Goal: Information Seeking & Learning: Check status

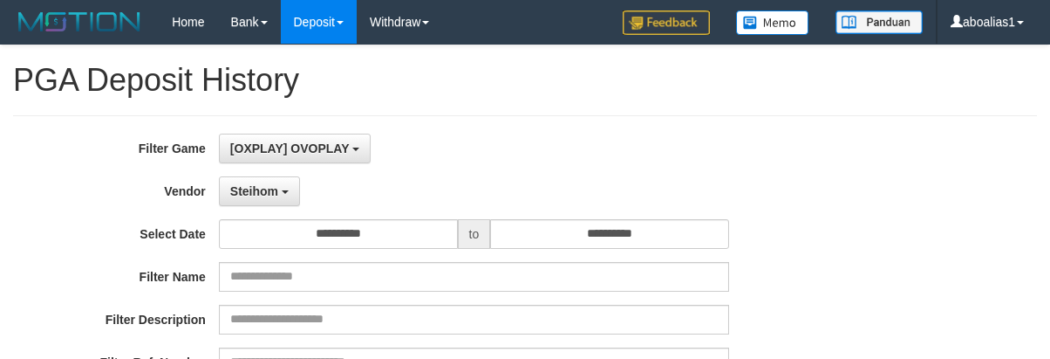
select select "**********"
select select "*"
select select "**"
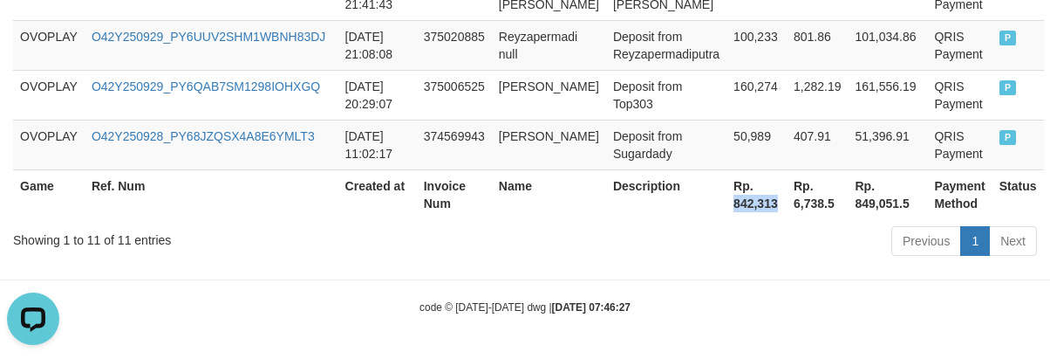
scroll to position [16, 0]
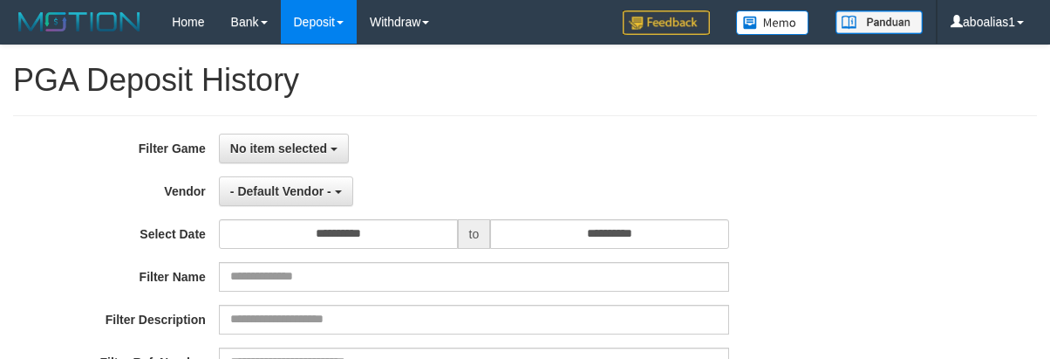
select select
select select "**"
click at [303, 135] on button "No item selected" at bounding box center [284, 148] width 130 height 30
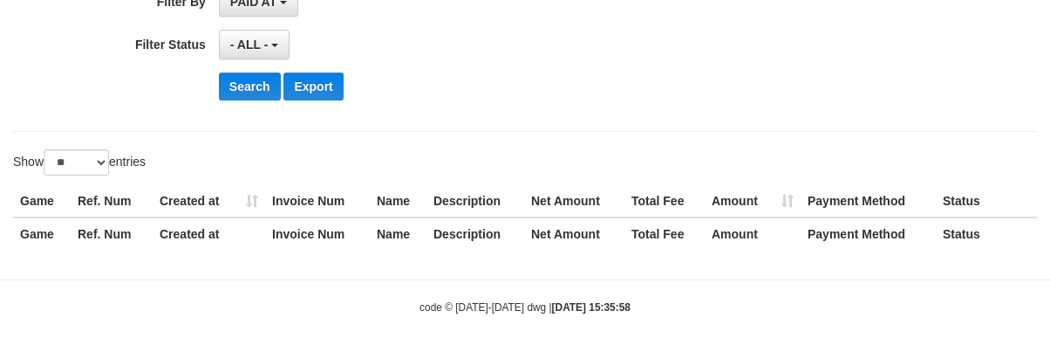
click at [281, 236] on th "Invoice Num" at bounding box center [317, 233] width 105 height 32
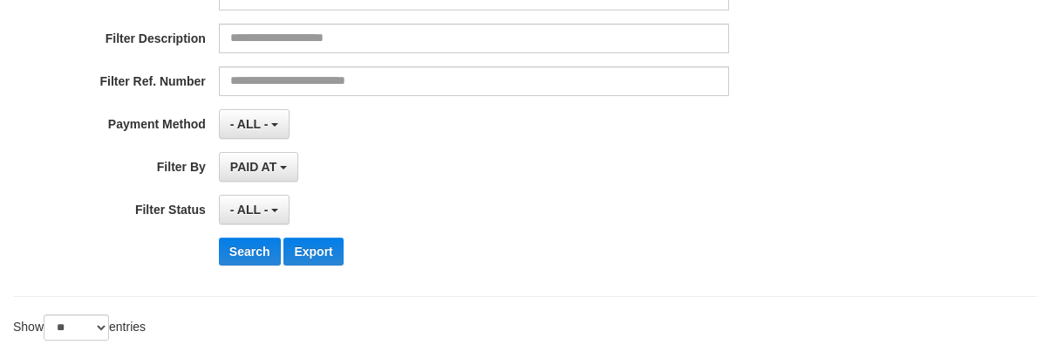
scroll to position [10, 0]
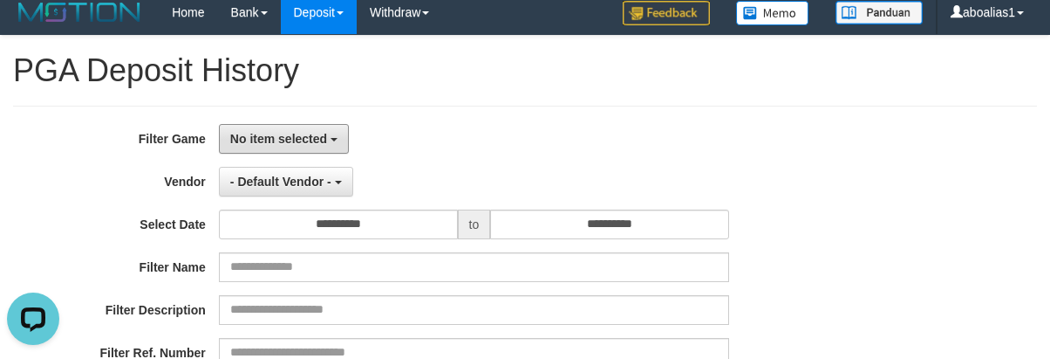
drag, startPoint x: 266, startPoint y: 151, endPoint x: 265, endPoint y: 200, distance: 48.9
click at [265, 160] on div "**********" at bounding box center [437, 337] width 875 height 426
drag, startPoint x: 265, startPoint y: 126, endPoint x: 272, endPoint y: 173, distance: 46.8
click at [267, 131] on button "No item selected" at bounding box center [284, 139] width 130 height 30
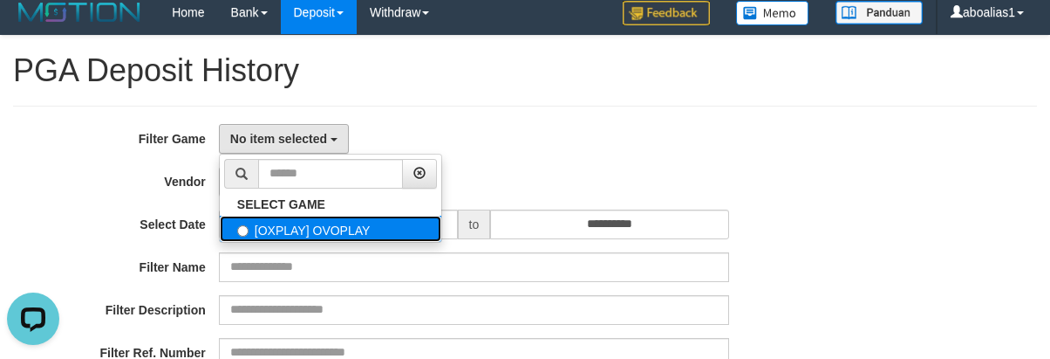
click at [271, 222] on label "[OXPLAY] OVOPLAY" at bounding box center [331, 228] width 222 height 26
click at [256, 226] on label "[OXPLAY] OVOPLAY" at bounding box center [331, 228] width 222 height 26
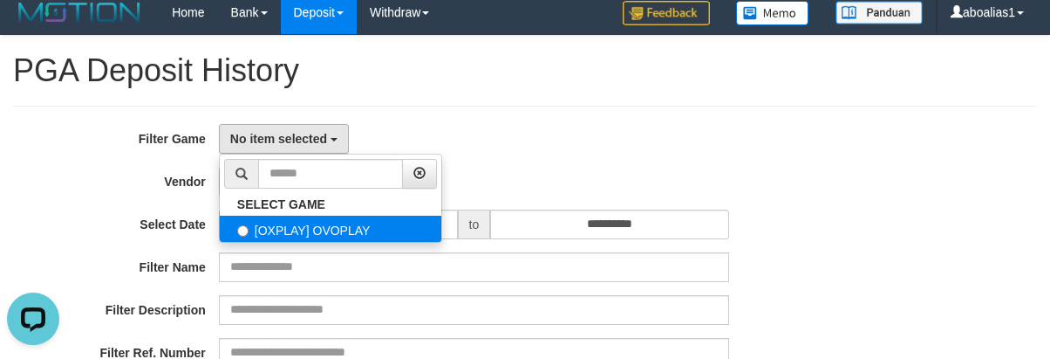
select select "****"
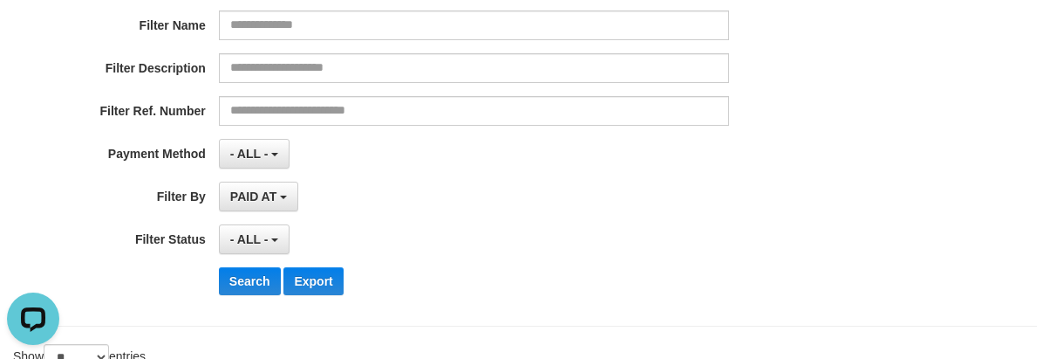
scroll to position [271, 0]
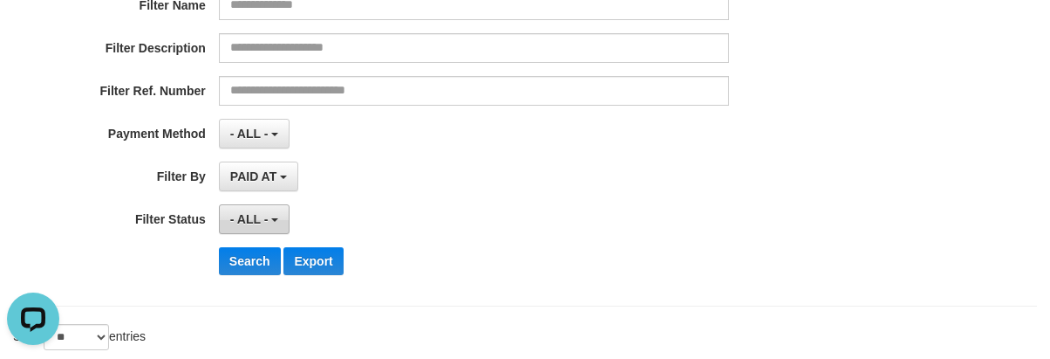
click at [256, 213] on span "- ALL -" at bounding box center [249, 219] width 38 height 14
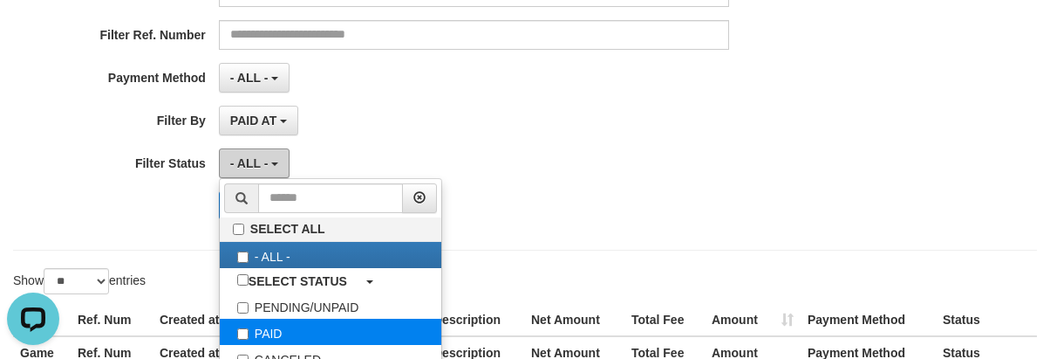
scroll to position [359, 0]
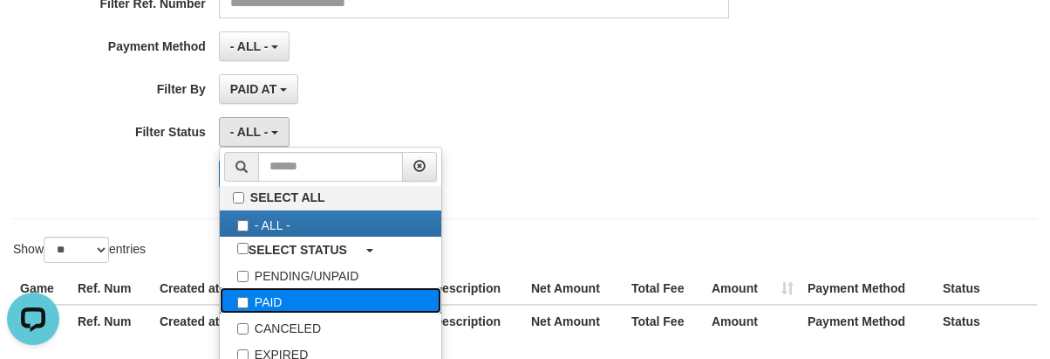
click at [263, 297] on label "PAID" at bounding box center [331, 300] width 222 height 26
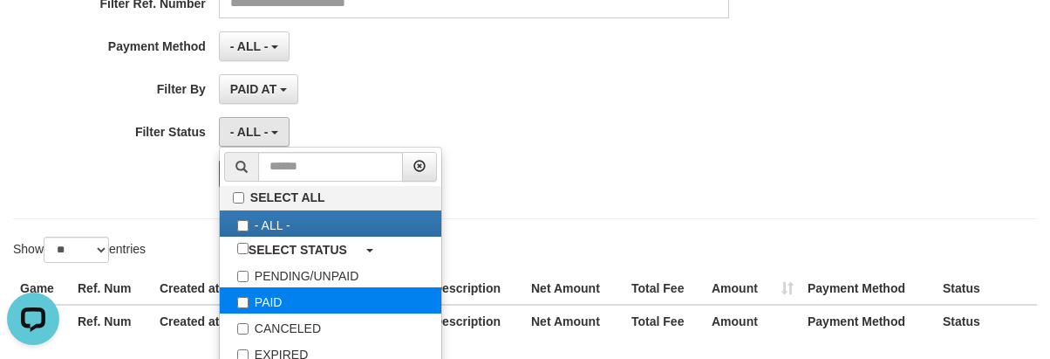
select select "*"
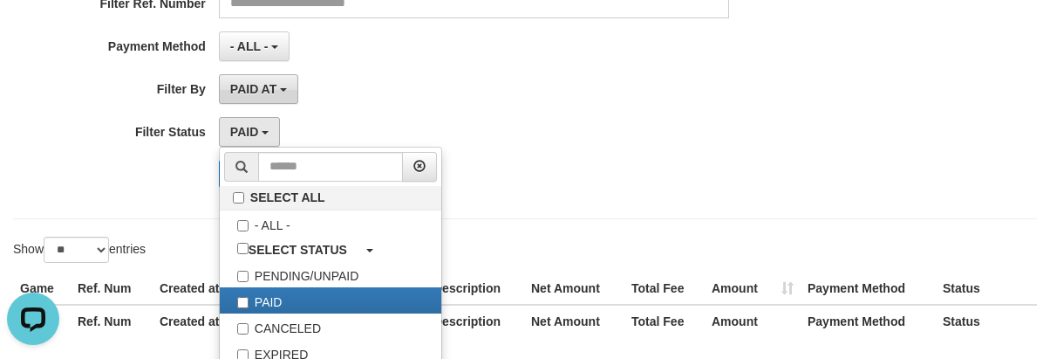
click at [277, 92] on span "PAID AT" at bounding box center [253, 89] width 46 height 14
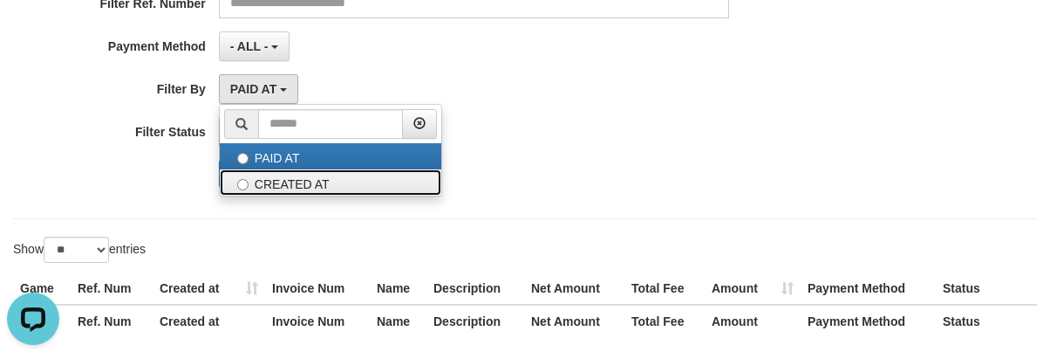
click at [263, 186] on label "CREATED AT" at bounding box center [331, 182] width 222 height 26
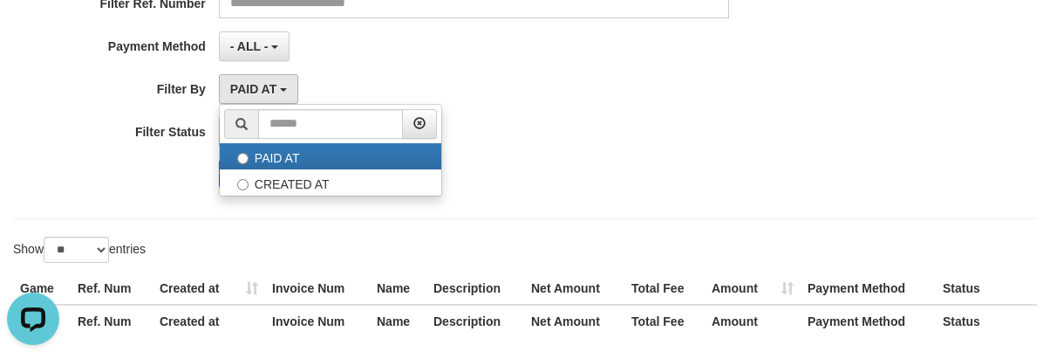
select select "*"
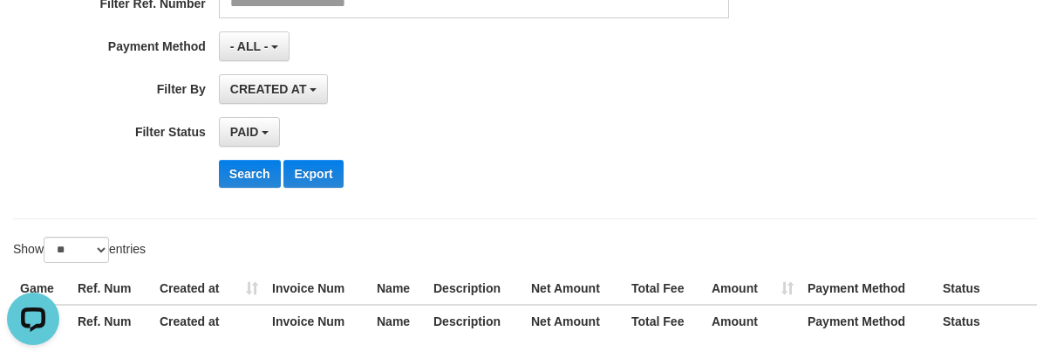
scroll to position [0, 0]
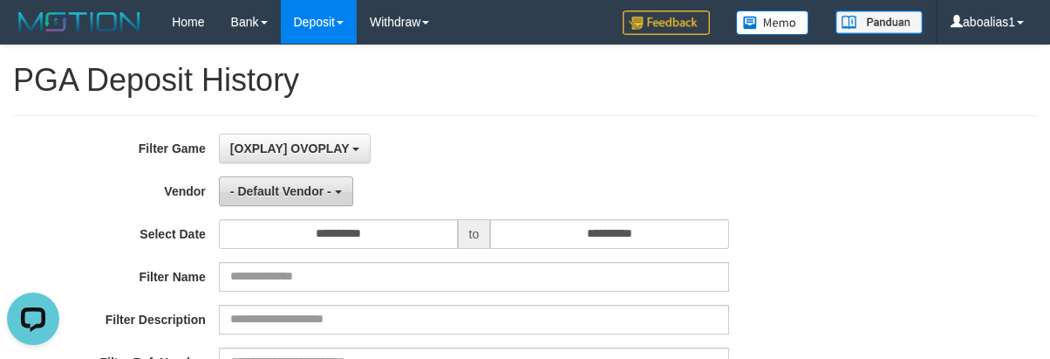
click at [280, 181] on button "- Default Vendor -" at bounding box center [286, 191] width 134 height 30
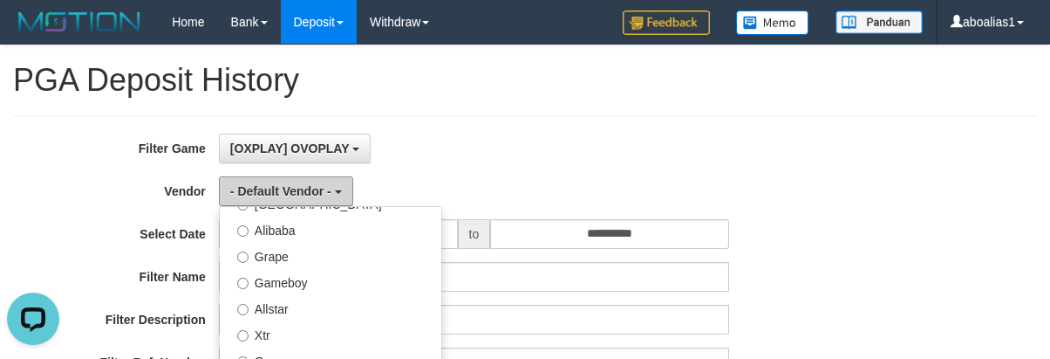
scroll to position [349, 0]
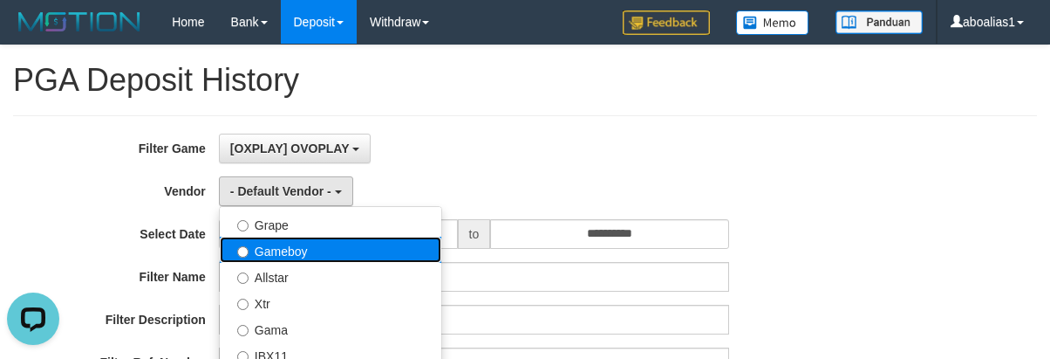
click at [289, 251] on label "Gameboy" at bounding box center [331, 249] width 222 height 26
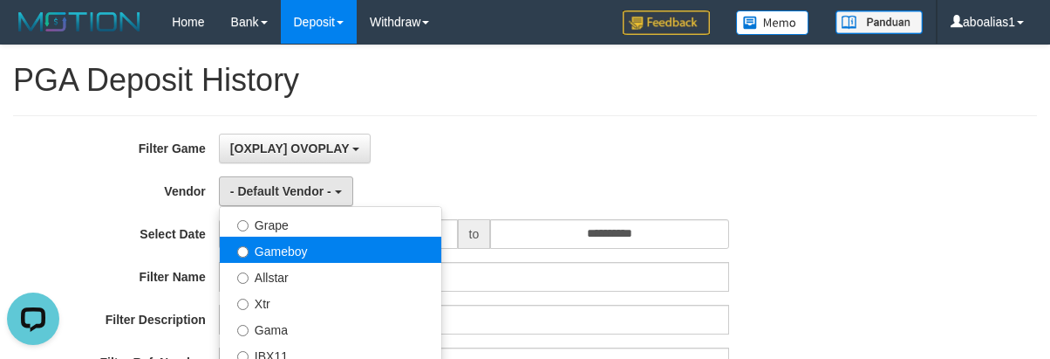
select select "**********"
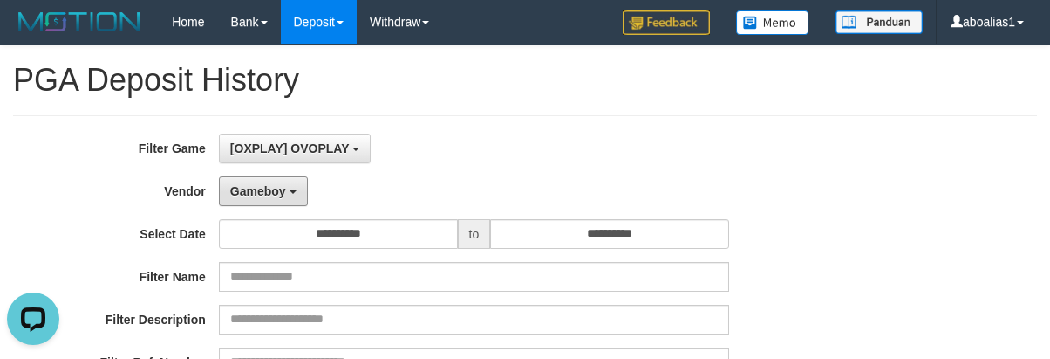
drag, startPoint x: 276, startPoint y: 189, endPoint x: 279, endPoint y: 239, distance: 49.8
click at [277, 188] on span "Gameboy" at bounding box center [258, 191] width 56 height 14
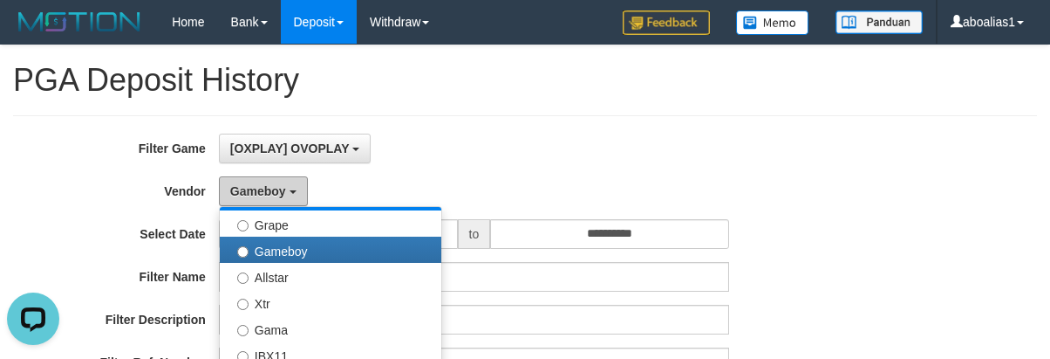
scroll to position [262, 0]
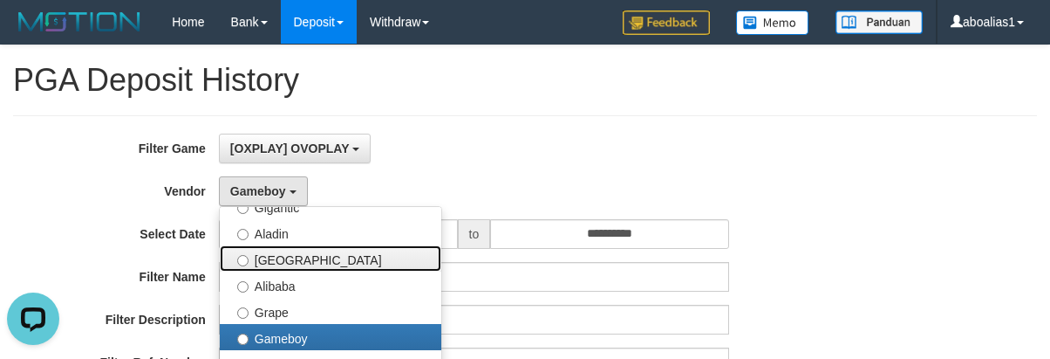
drag, startPoint x: 282, startPoint y: 262, endPoint x: 282, endPoint y: 251, distance: 10.5
click at [282, 259] on label "[GEOGRAPHIC_DATA]" at bounding box center [331, 258] width 222 height 26
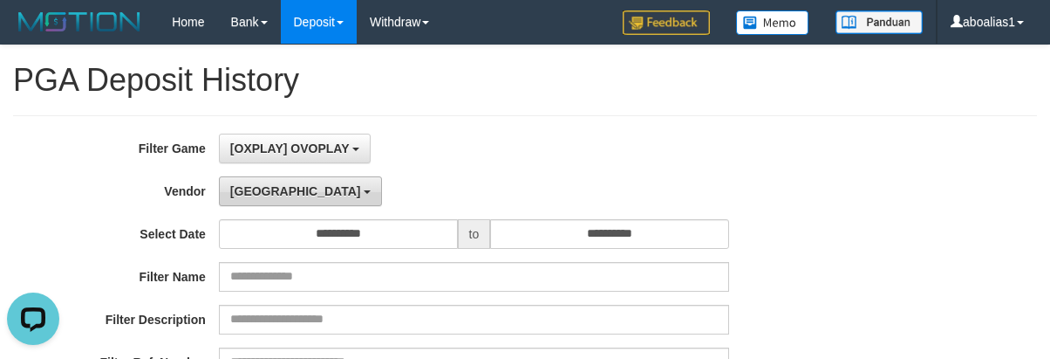
click at [279, 188] on button "[GEOGRAPHIC_DATA]" at bounding box center [300, 191] width 163 height 30
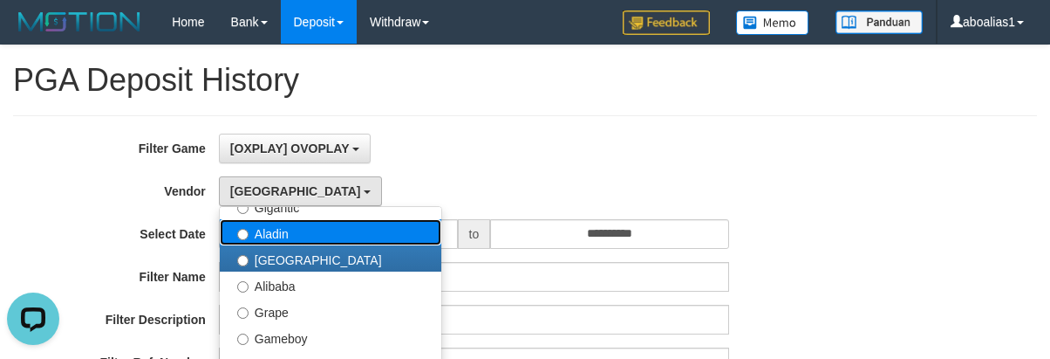
click at [265, 238] on label "Aladin" at bounding box center [331, 232] width 222 height 26
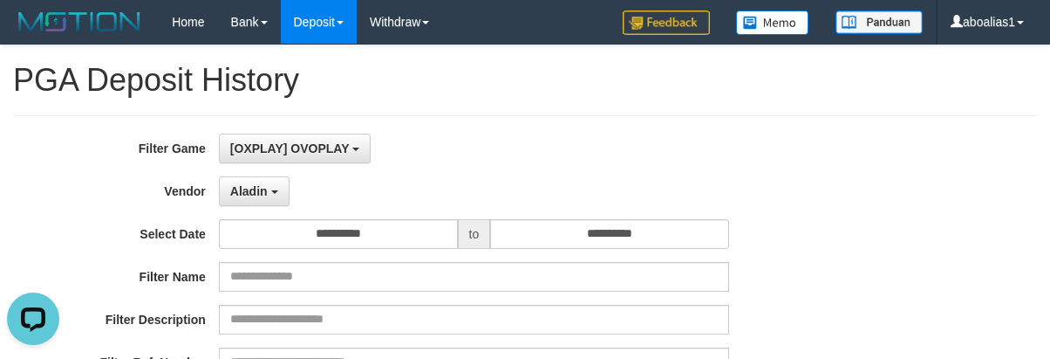
click at [529, 151] on div "[OXPLAY] OVOPLAY SELECT GAME [OXPLAY] OVOPLAY" at bounding box center [474, 148] width 510 height 30
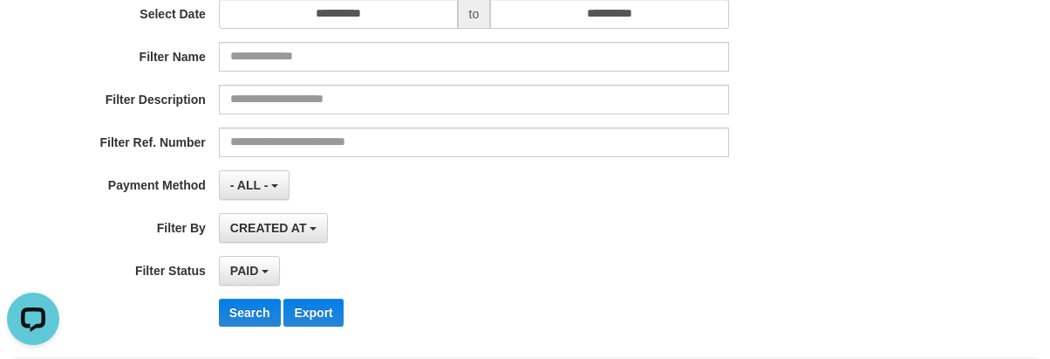
scroll to position [349, 0]
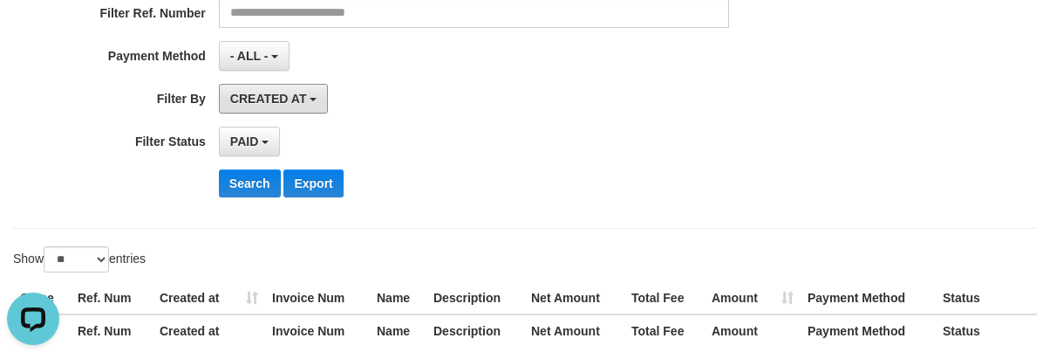
drag, startPoint x: 262, startPoint y: 99, endPoint x: 266, endPoint y: 164, distance: 64.7
click at [263, 103] on span "CREATED AT" at bounding box center [268, 99] width 77 height 14
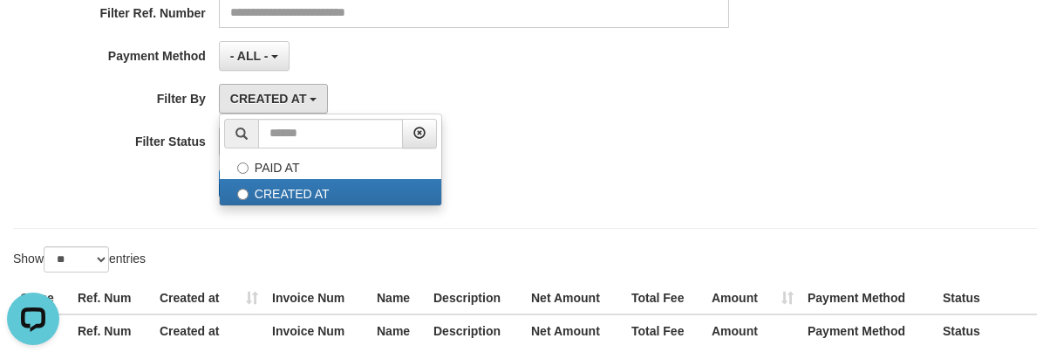
drag, startPoint x: 423, startPoint y: 75, endPoint x: 232, endPoint y: 177, distance: 216.6
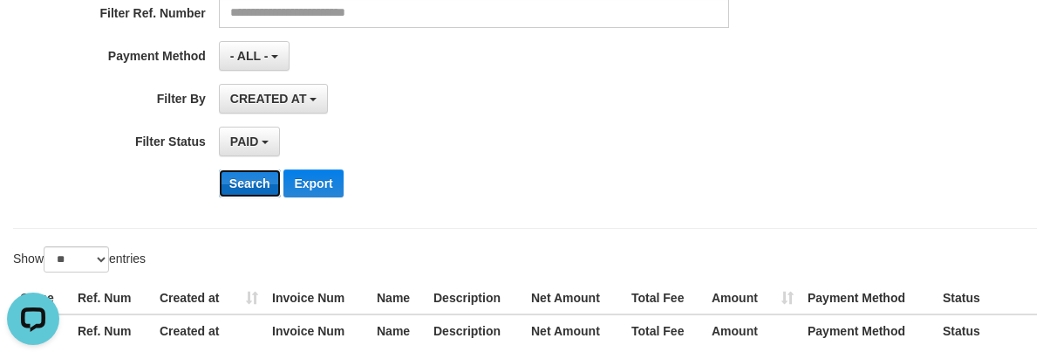
click at [228, 181] on button "Search" at bounding box center [250, 183] width 62 height 28
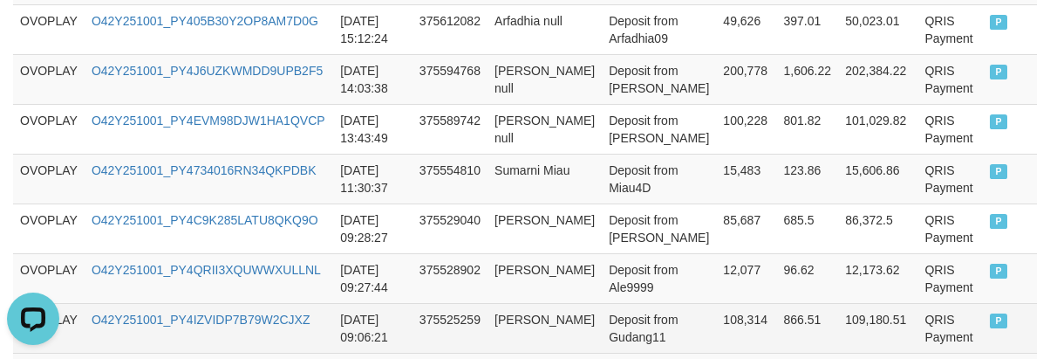
scroll to position [959, 0]
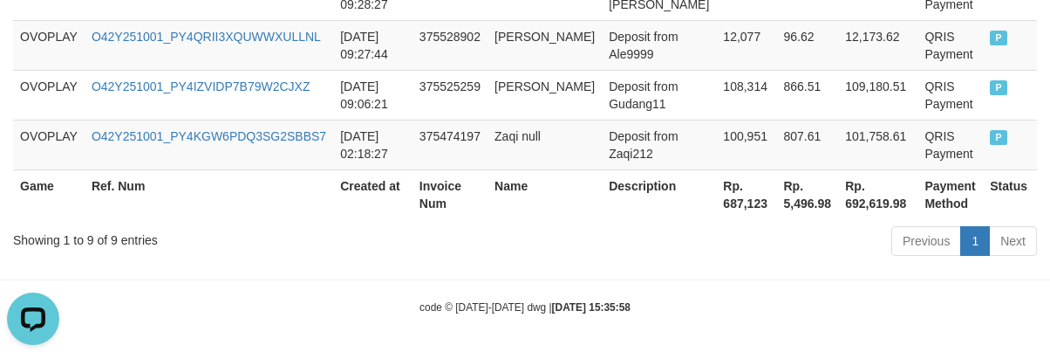
click at [716, 202] on th "Rp. 687,123" at bounding box center [746, 194] width 60 height 50
copy th "687,123"
click at [635, 139] on td "Deposit from Zaqi212" at bounding box center [659, 145] width 114 height 50
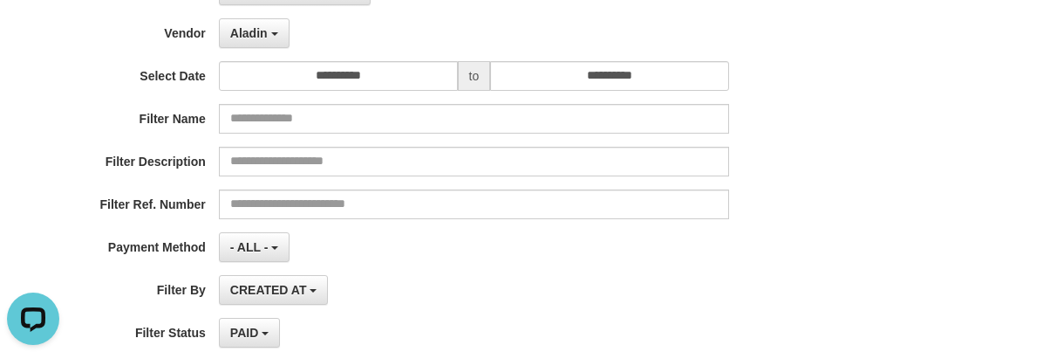
scroll to position [0, 0]
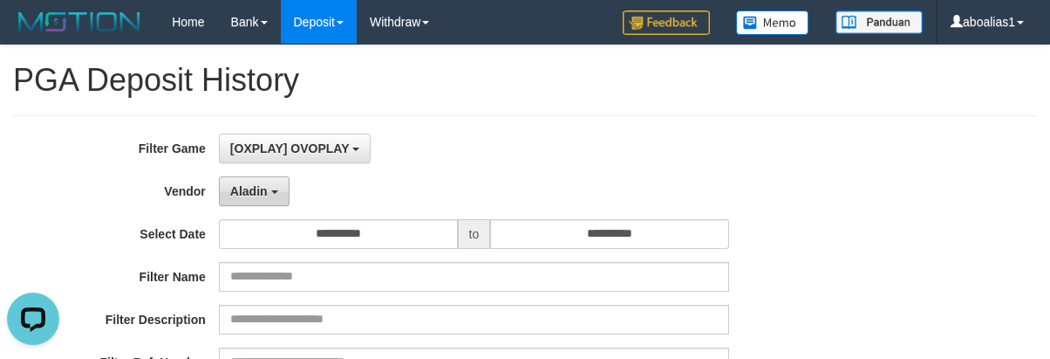
click at [261, 204] on button "Aladin" at bounding box center [254, 191] width 71 height 30
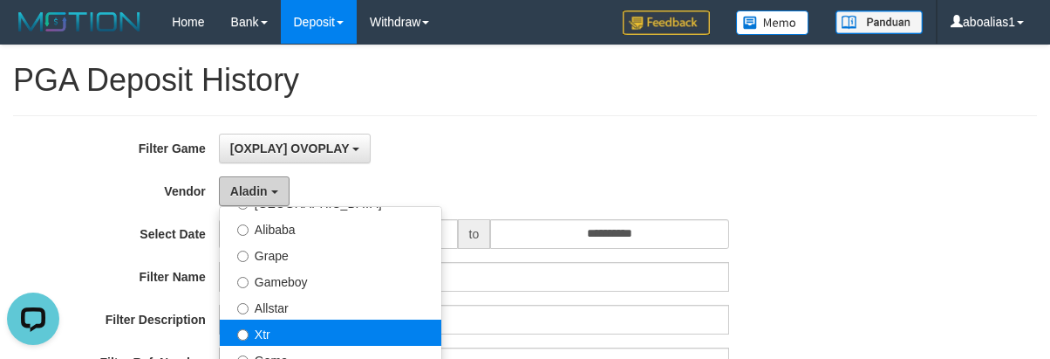
scroll to position [349, 0]
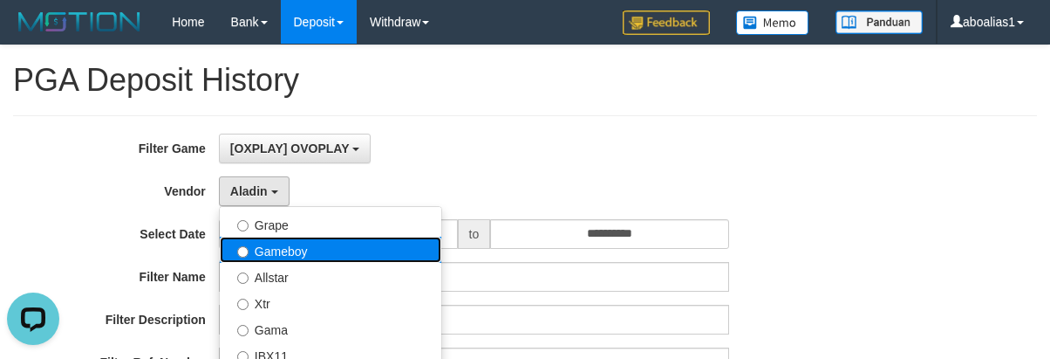
click at [263, 250] on label "Gameboy" at bounding box center [331, 249] width 222 height 26
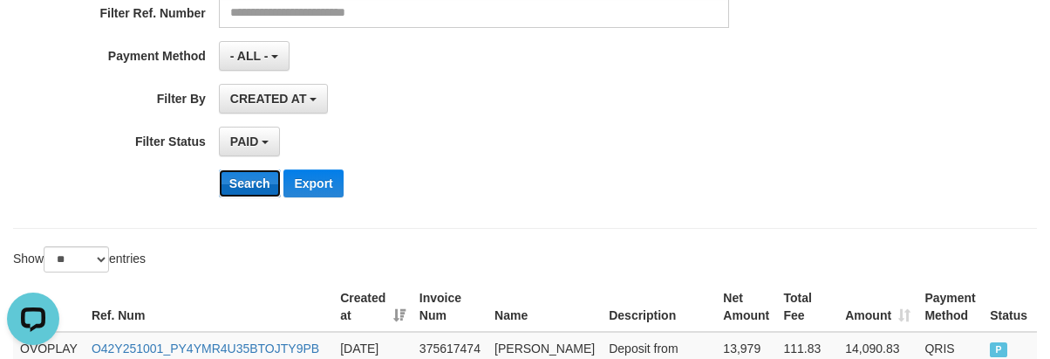
click at [224, 184] on button "Search" at bounding box center [250, 183] width 62 height 28
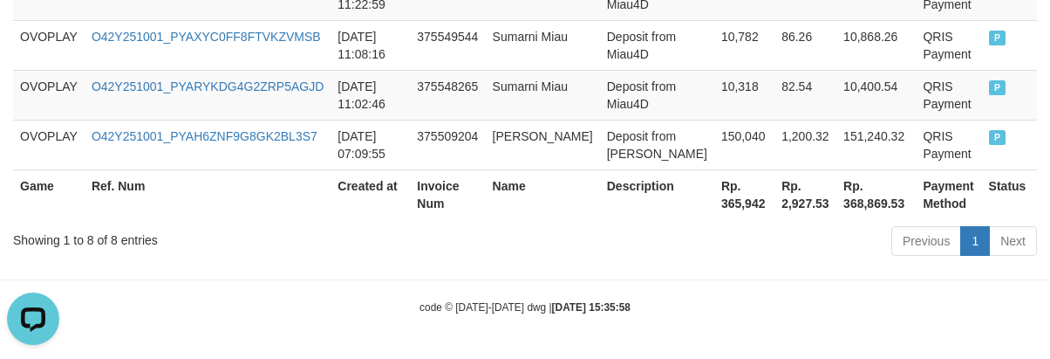
scroll to position [909, 0]
click at [715, 202] on th "Rp. 365,942" at bounding box center [745, 194] width 60 height 50
copy th "365,942"
click at [715, 202] on th "Rp. 365,942" at bounding box center [745, 194] width 60 height 50
click at [844, 229] on div "Previous 1 Next" at bounding box center [744, 243] width 586 height 38
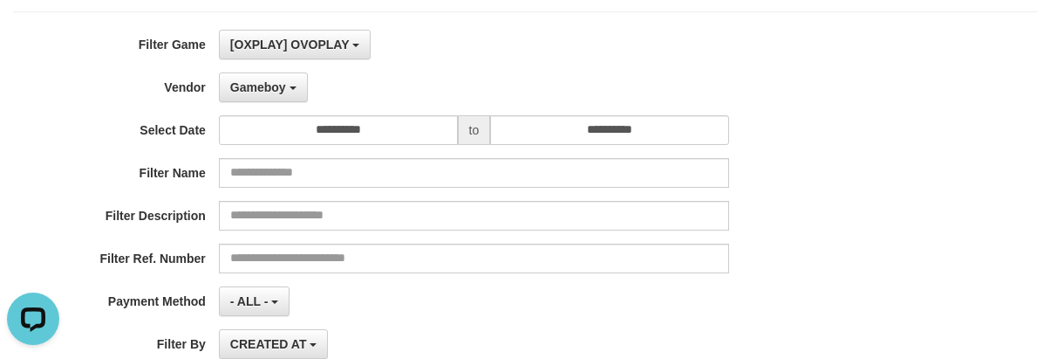
scroll to position [0, 0]
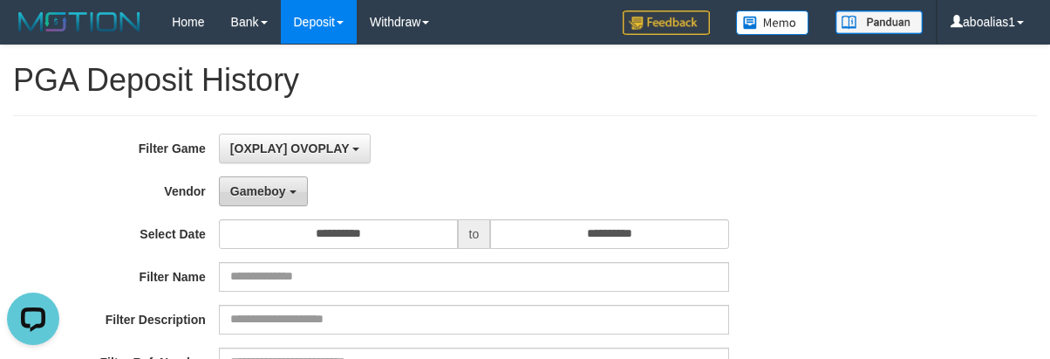
drag, startPoint x: 263, startPoint y: 190, endPoint x: 272, endPoint y: 236, distance: 47.1
click at [262, 191] on span "Gameboy" at bounding box center [258, 191] width 56 height 14
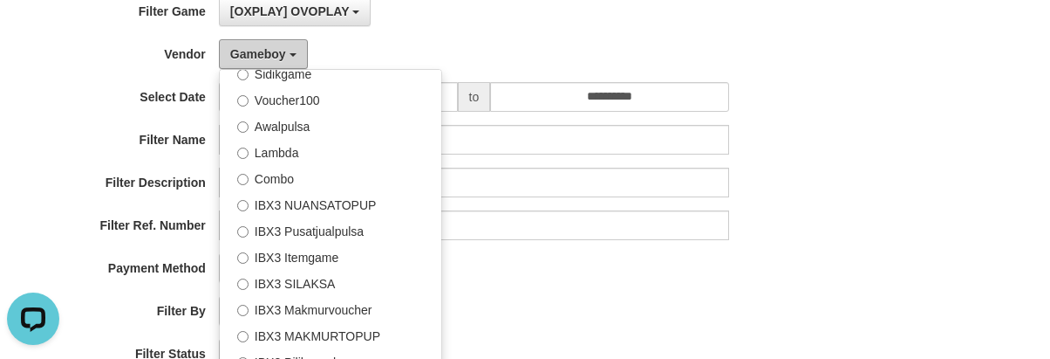
scroll to position [349, 0]
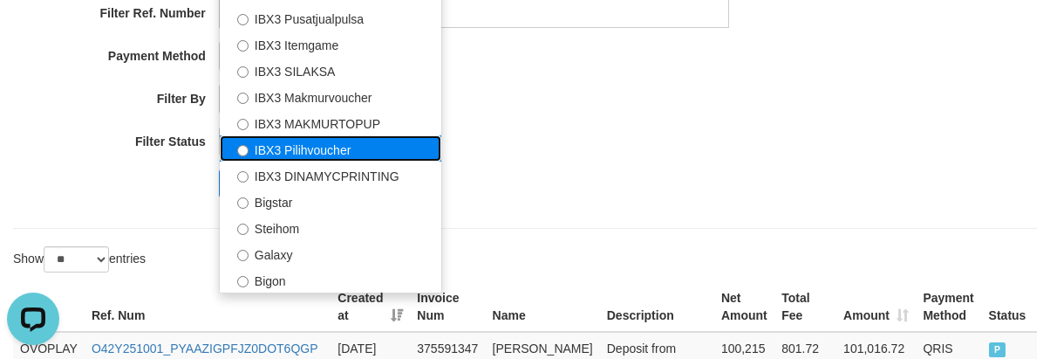
click at [292, 148] on label "IBX3 Pilihvoucher" at bounding box center [331, 148] width 222 height 26
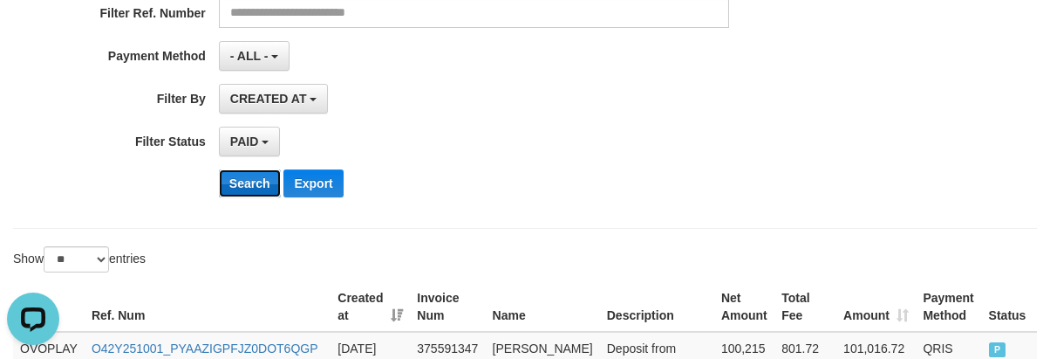
click at [236, 186] on button "Search" at bounding box center [250, 183] width 62 height 28
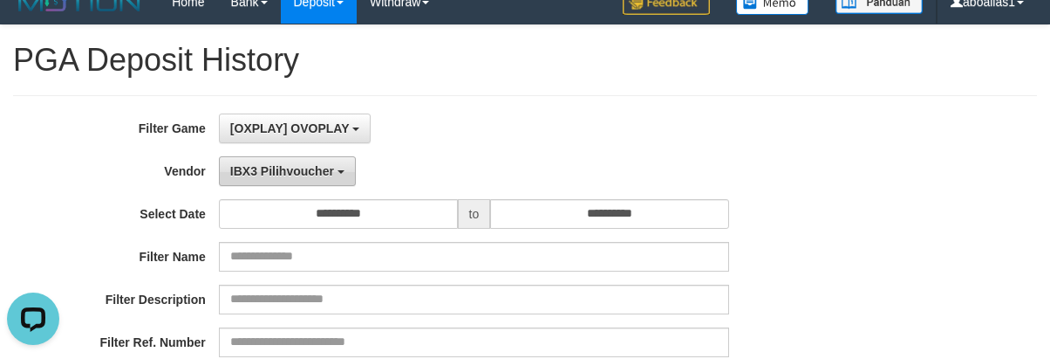
click at [277, 164] on span "IBX3 Pilihvoucher" at bounding box center [282, 171] width 104 height 14
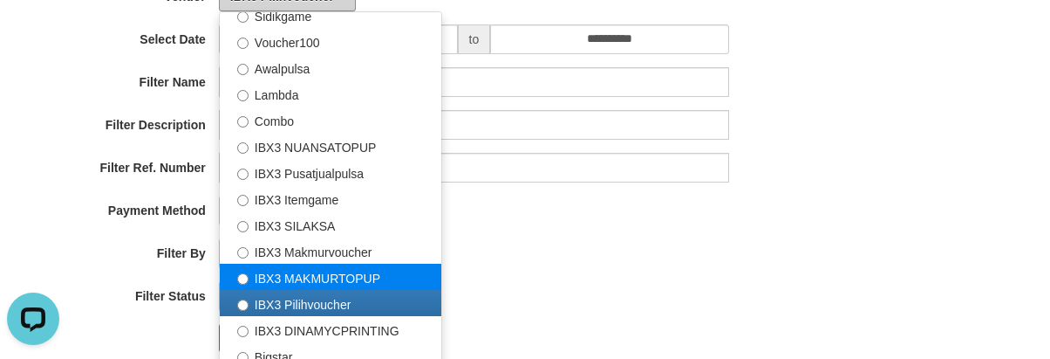
scroll to position [369, 0]
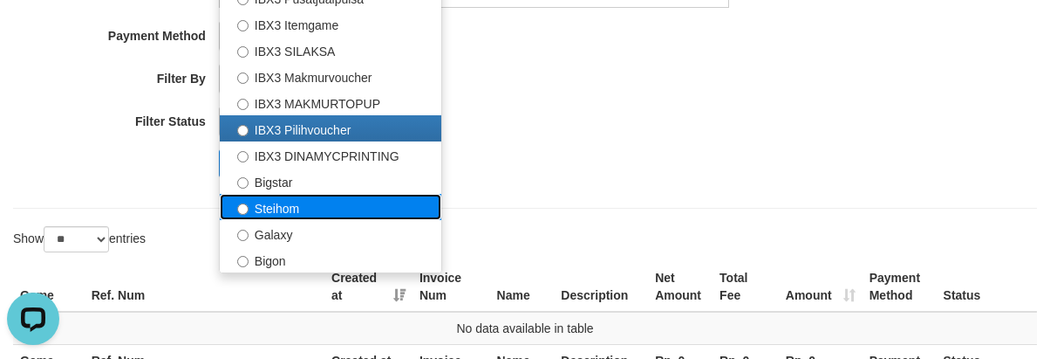
click at [294, 207] on label "Steihom" at bounding box center [331, 207] width 222 height 26
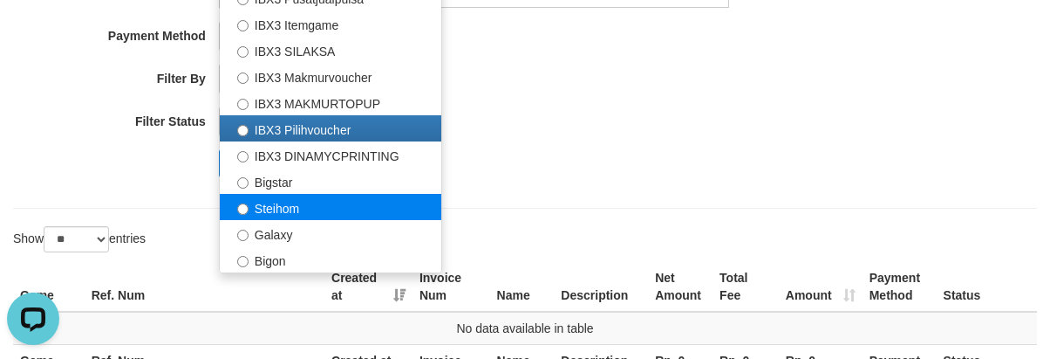
select select "**********"
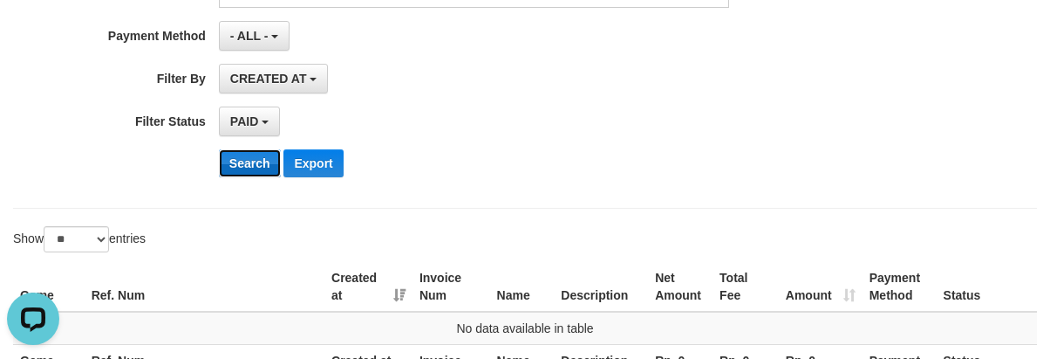
click at [232, 159] on button "Search" at bounding box center [250, 163] width 62 height 28
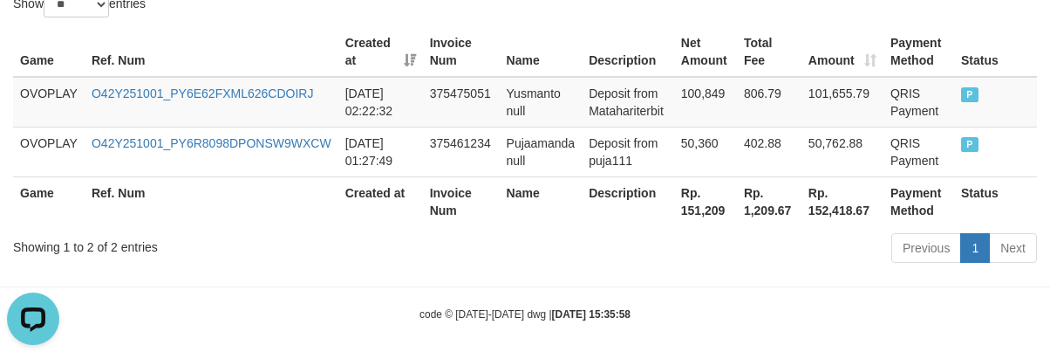
scroll to position [611, 0]
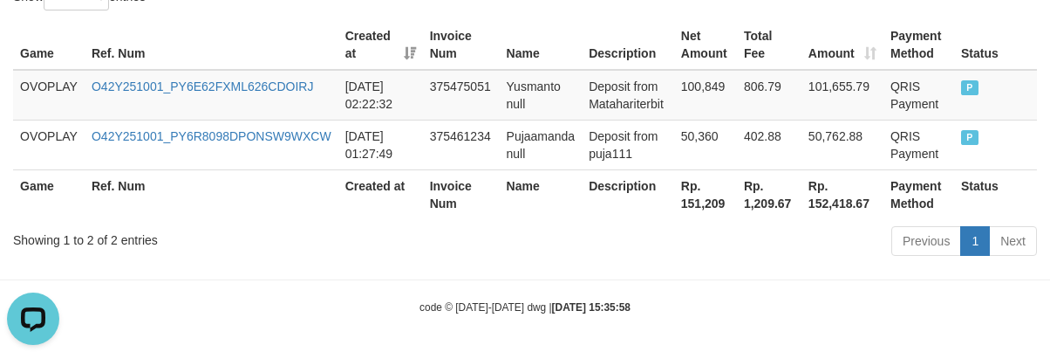
click at [706, 206] on th "Rp. 151,209" at bounding box center [705, 194] width 63 height 50
copy th "151,209"
click at [506, 179] on th "Name" at bounding box center [541, 194] width 83 height 50
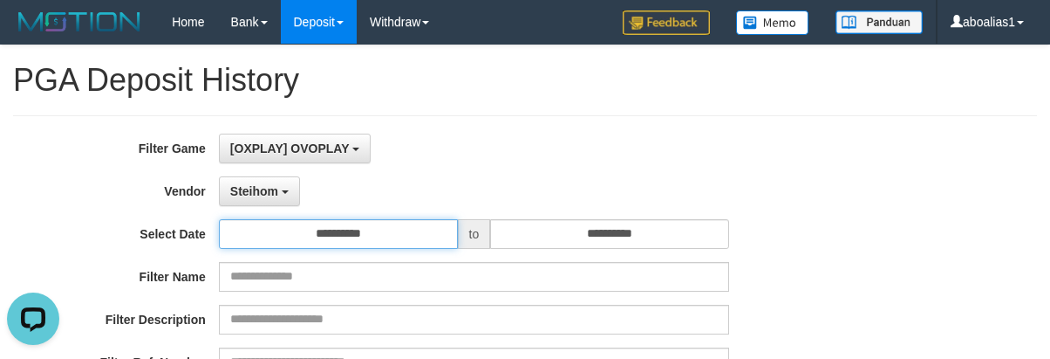
click at [355, 241] on input "**********" at bounding box center [338, 234] width 239 height 30
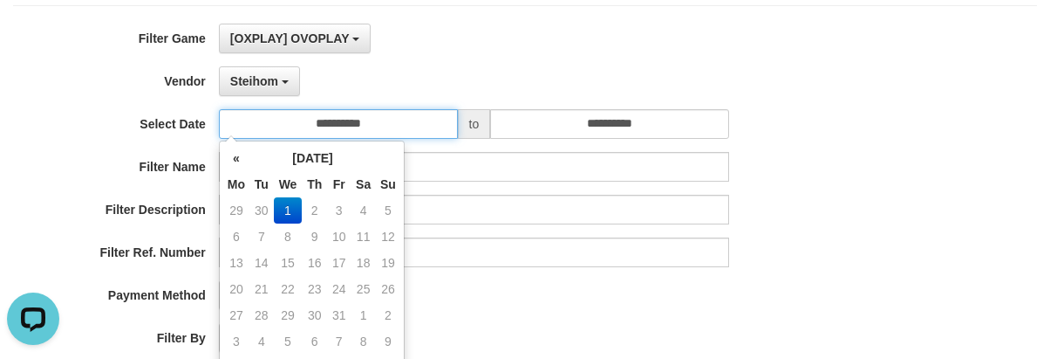
scroll to position [174, 0]
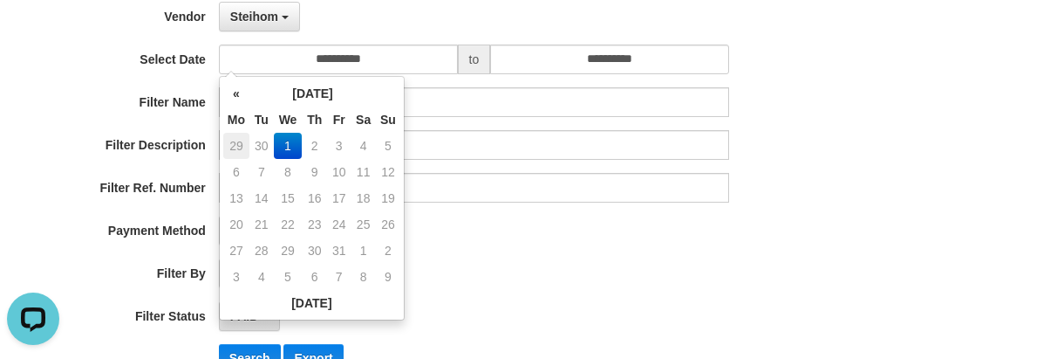
click at [235, 143] on td "29" at bounding box center [236, 146] width 26 height 26
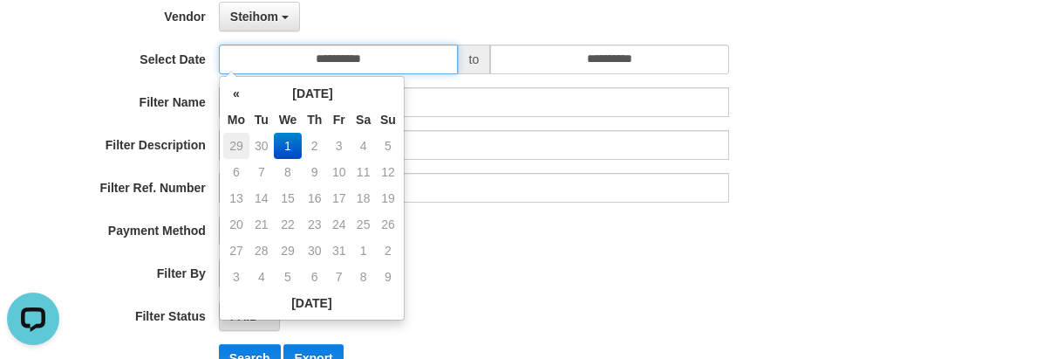
type input "**********"
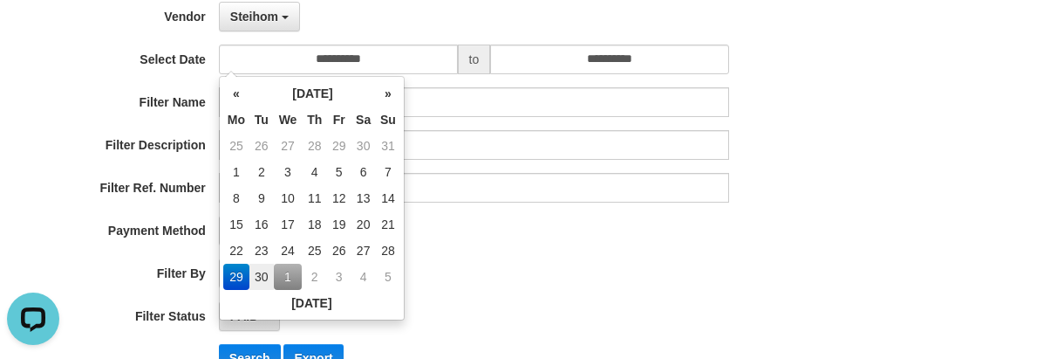
click at [790, 118] on div "**********" at bounding box center [437, 172] width 875 height 426
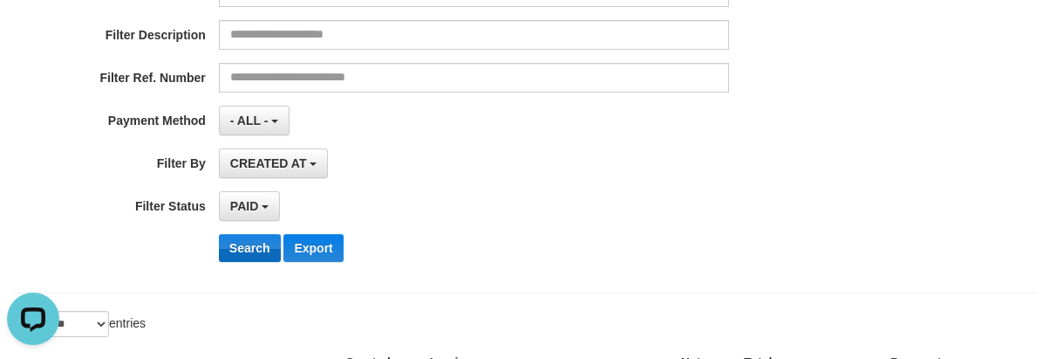
scroll to position [349, 0]
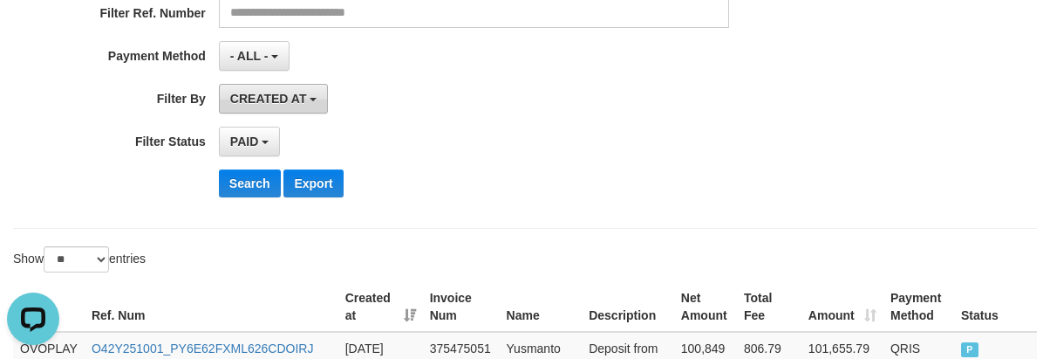
drag, startPoint x: 260, startPoint y: 85, endPoint x: 257, endPoint y: 135, distance: 49.8
click at [261, 86] on button "CREATED AT" at bounding box center [274, 99] width 110 height 30
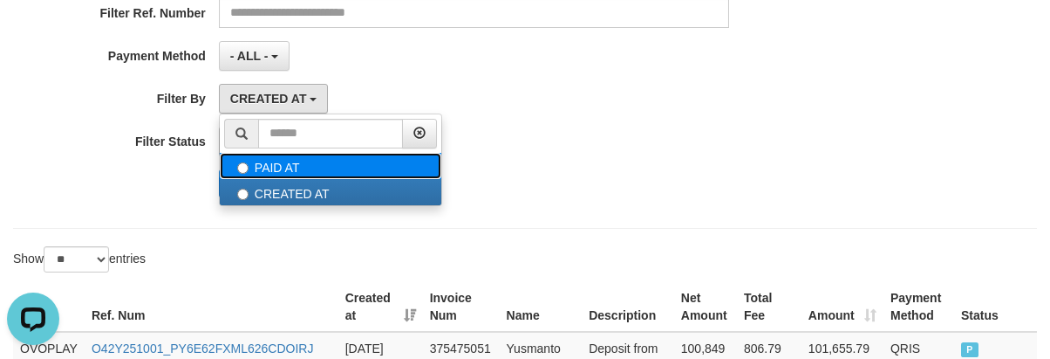
click at [259, 161] on label "PAID AT" at bounding box center [331, 166] width 222 height 26
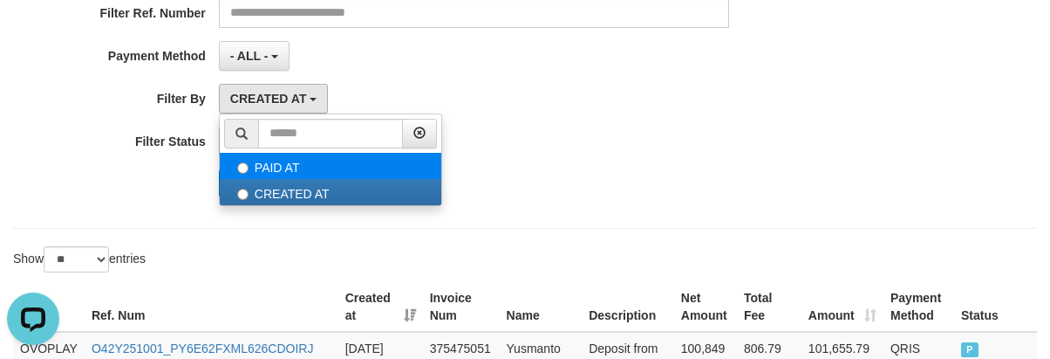
select select "*"
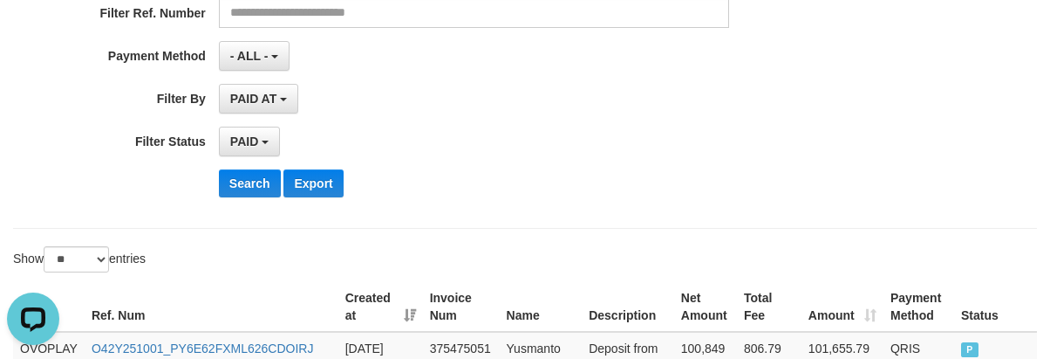
click at [236, 183] on button "Search" at bounding box center [250, 183] width 62 height 28
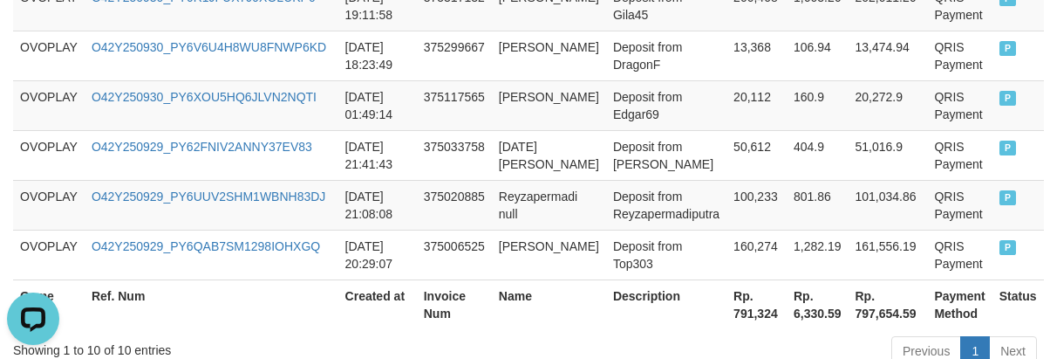
scroll to position [1009, 0]
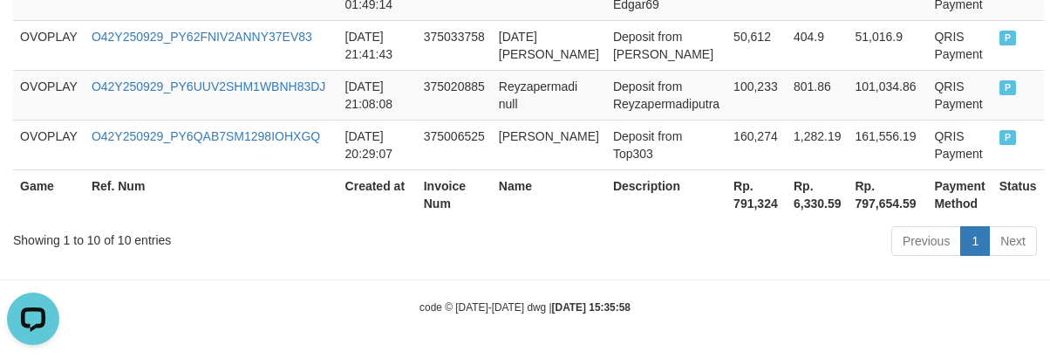
click at [742, 206] on th "Rp. 791,324" at bounding box center [757, 194] width 60 height 50
copy th "791,324"
click at [742, 206] on th "Rp. 791,324" at bounding box center [757, 194] width 60 height 50
click at [480, 195] on th "Invoice Num" at bounding box center [454, 194] width 75 height 50
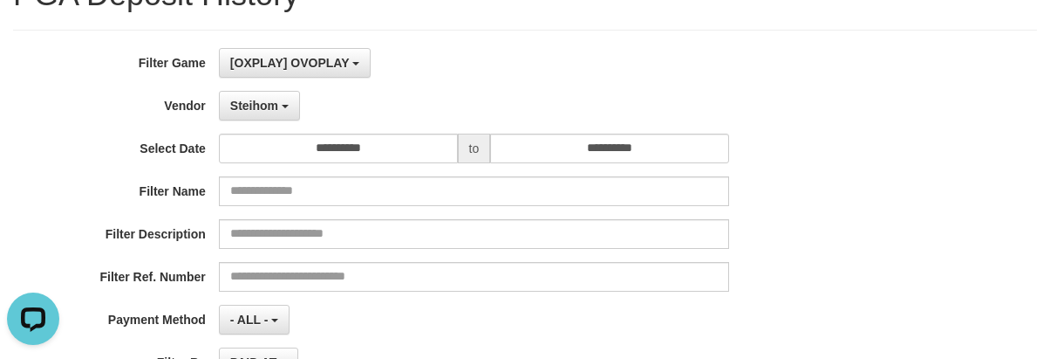
scroll to position [0, 0]
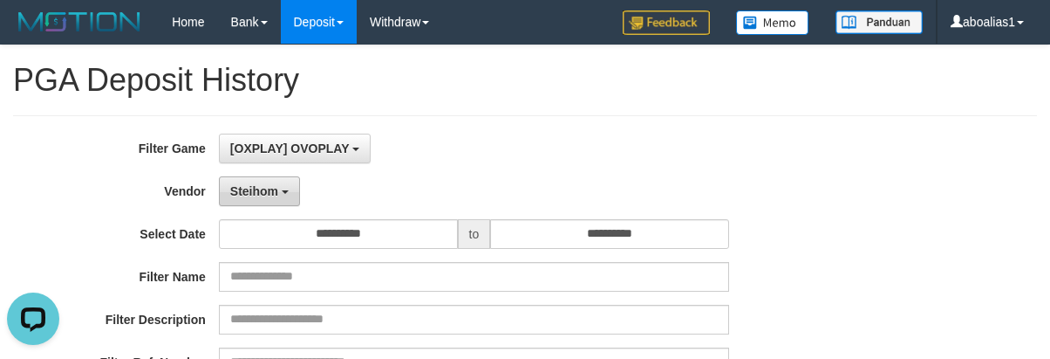
click at [263, 186] on span "Steihom" at bounding box center [254, 191] width 48 height 14
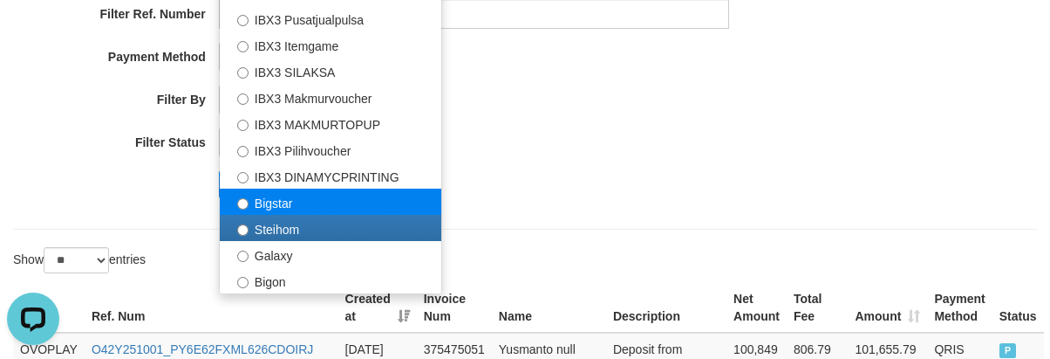
scroll to position [349, 0]
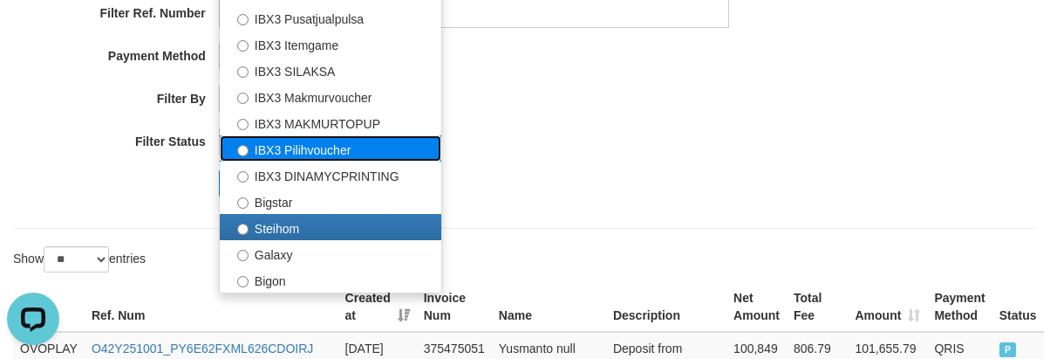
click at [310, 153] on label "IBX3 Pilihvoucher" at bounding box center [331, 148] width 222 height 26
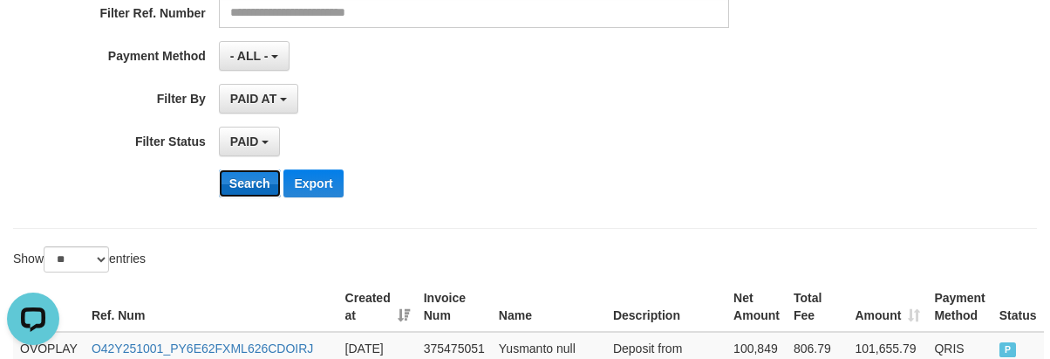
click at [242, 176] on button "Search" at bounding box center [250, 183] width 62 height 28
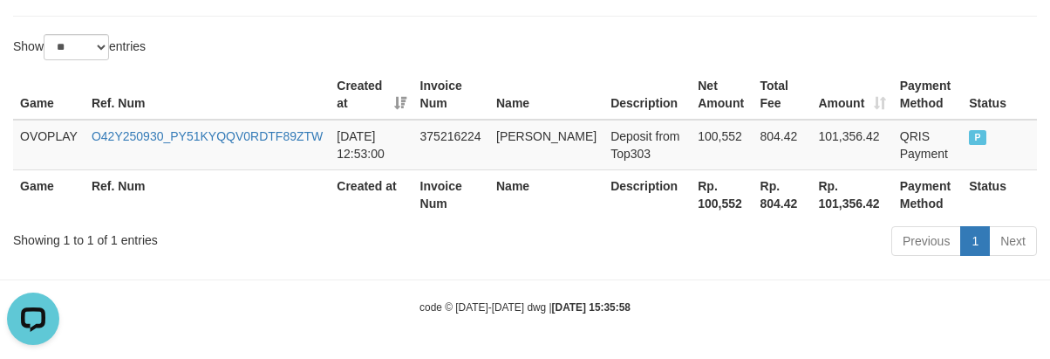
scroll to position [561, 0]
click at [691, 198] on th "Rp. 100,552" at bounding box center [722, 194] width 62 height 50
copy th "100,552"
drag, startPoint x: 809, startPoint y: 290, endPoint x: 779, endPoint y: 272, distance: 34.4
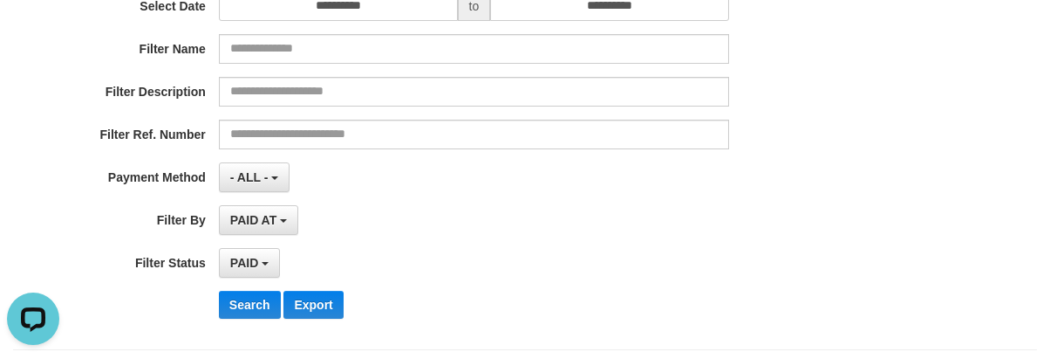
scroll to position [0, 0]
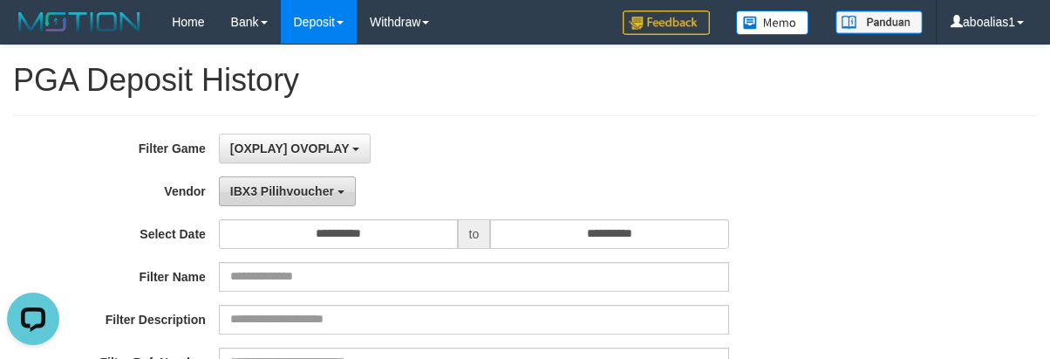
click at [284, 197] on span "IBX3 Pilihvoucher" at bounding box center [282, 191] width 104 height 14
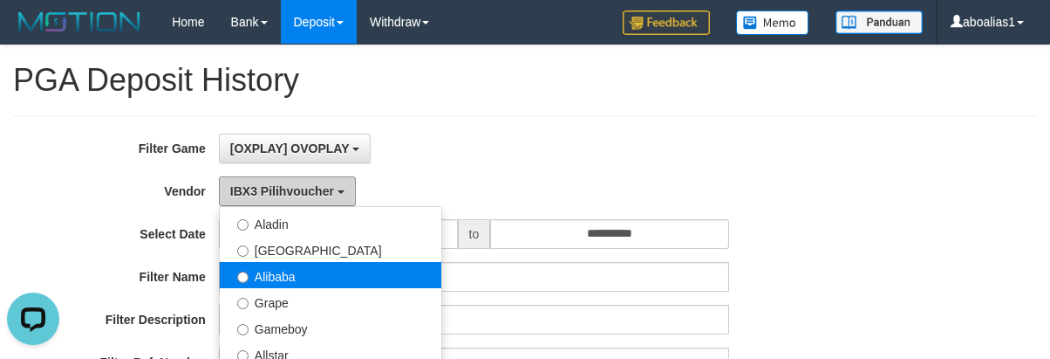
scroll to position [302, 0]
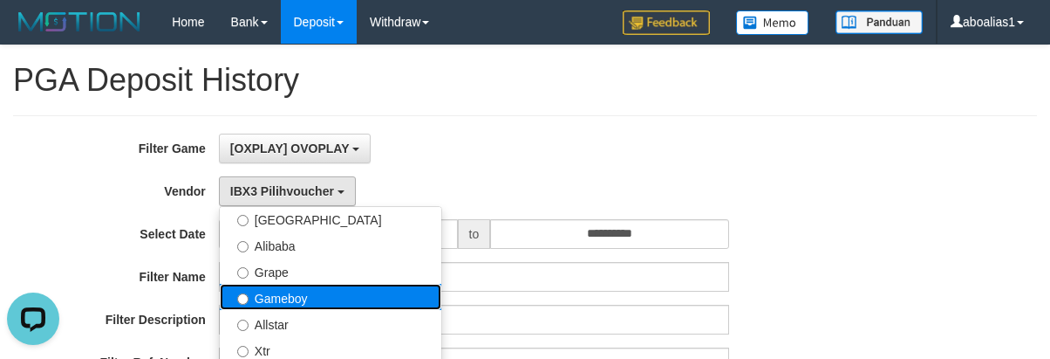
click at [285, 289] on label "Gameboy" at bounding box center [331, 297] width 222 height 26
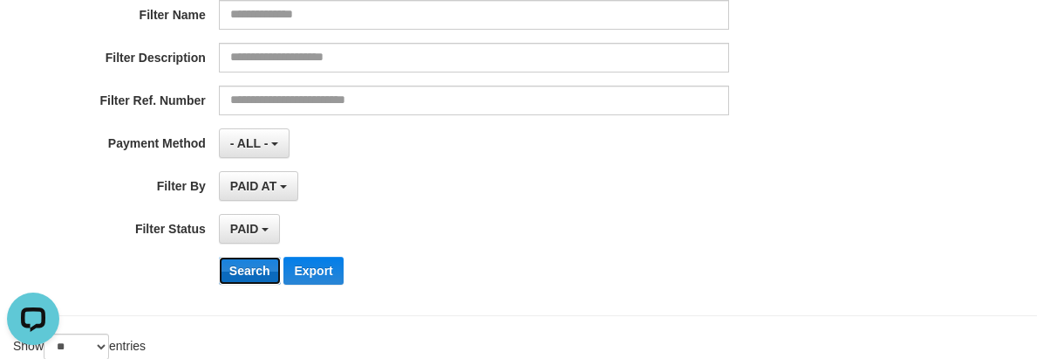
click at [250, 263] on button "Search" at bounding box center [250, 270] width 62 height 28
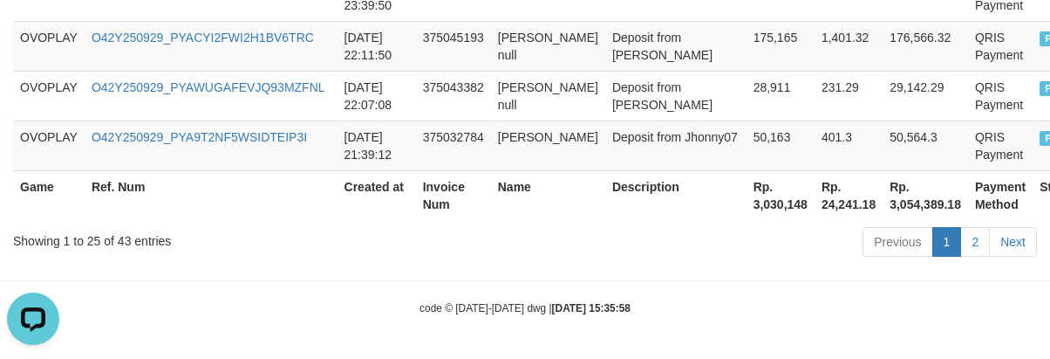
scroll to position [1754, 0]
click at [747, 215] on th "Rp. 3,030,148" at bounding box center [781, 194] width 68 height 50
copy th "3,030,148"
click at [541, 132] on td "[PERSON_NAME]" at bounding box center [548, 145] width 114 height 50
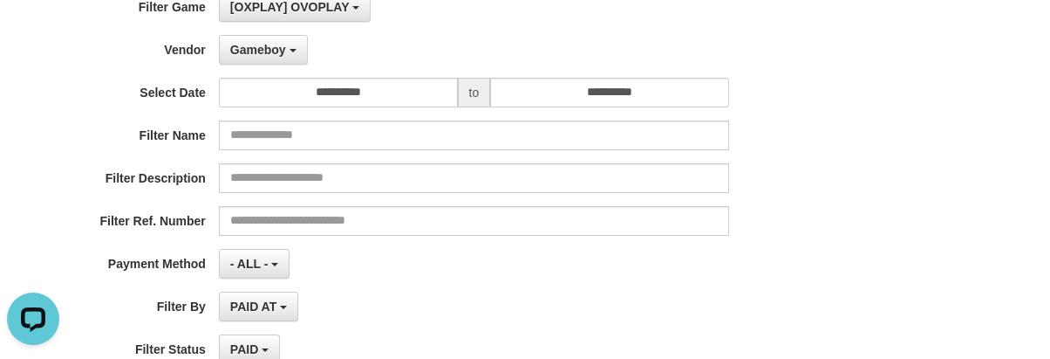
scroll to position [0, 0]
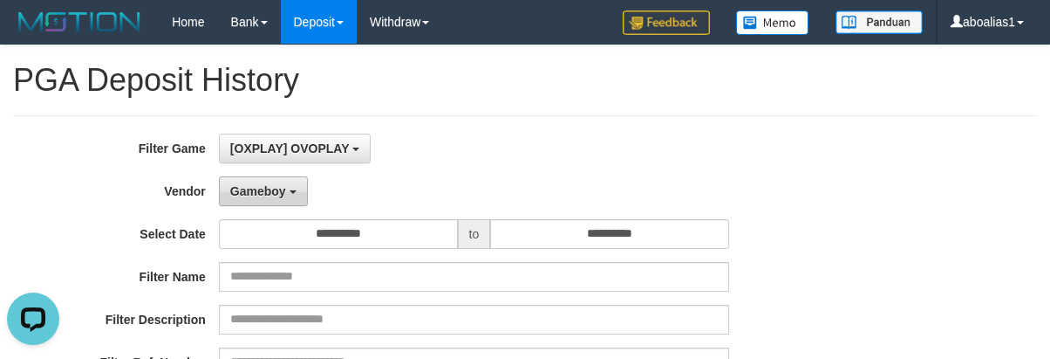
click at [284, 199] on button "Gameboy" at bounding box center [263, 191] width 89 height 30
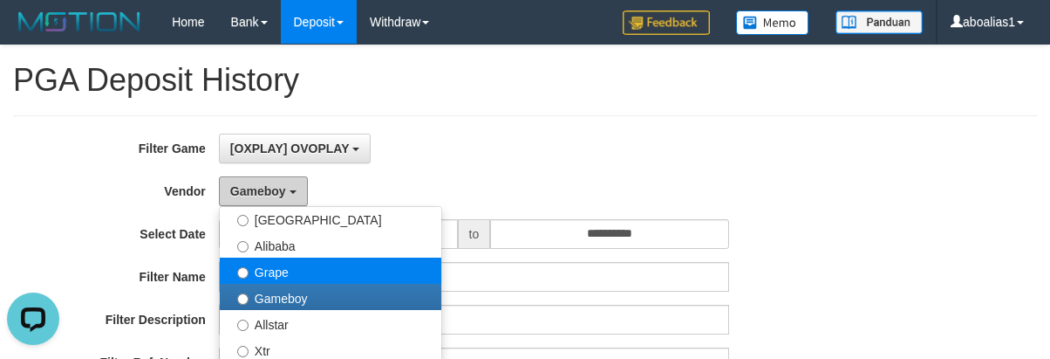
scroll to position [215, 0]
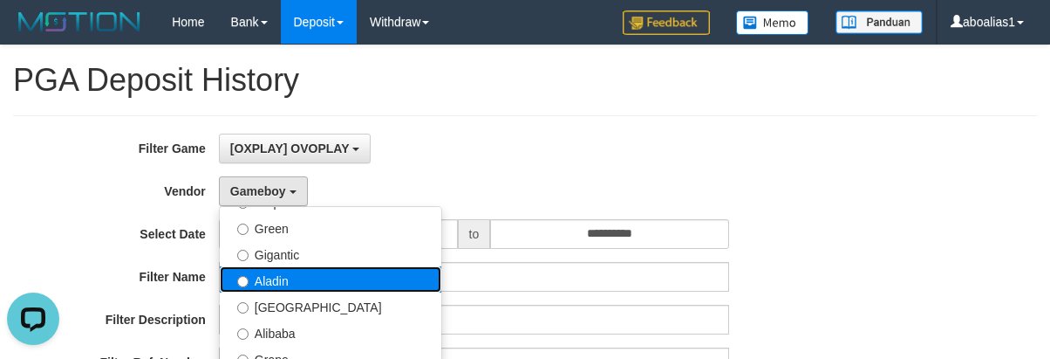
click at [279, 283] on label "Aladin" at bounding box center [331, 279] width 222 height 26
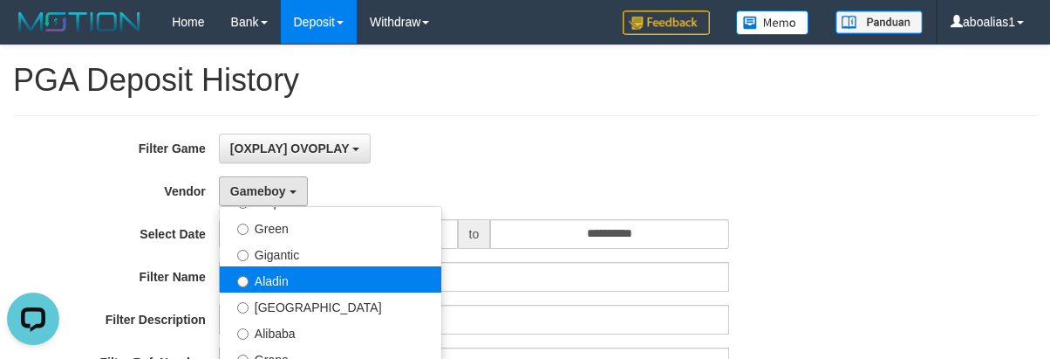
select select "**********"
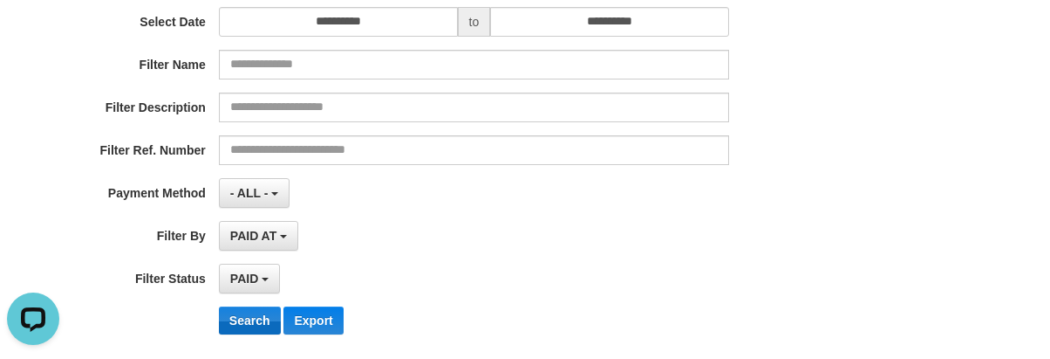
scroll to position [349, 0]
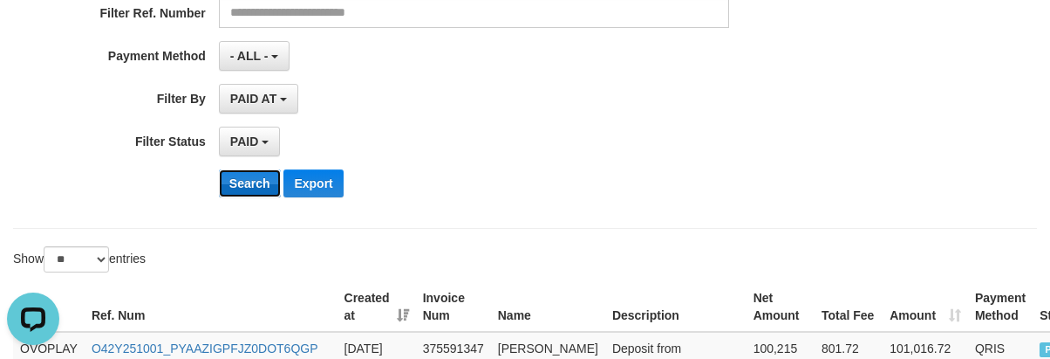
click at [248, 178] on button "Search" at bounding box center [250, 183] width 62 height 28
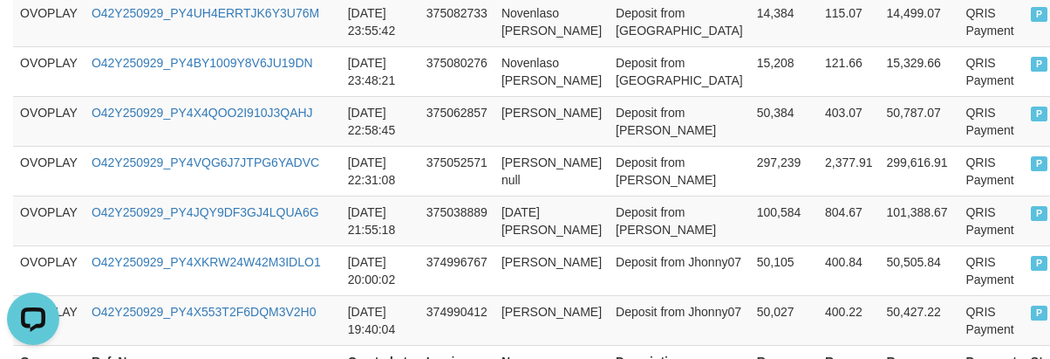
scroll to position [1754, 0]
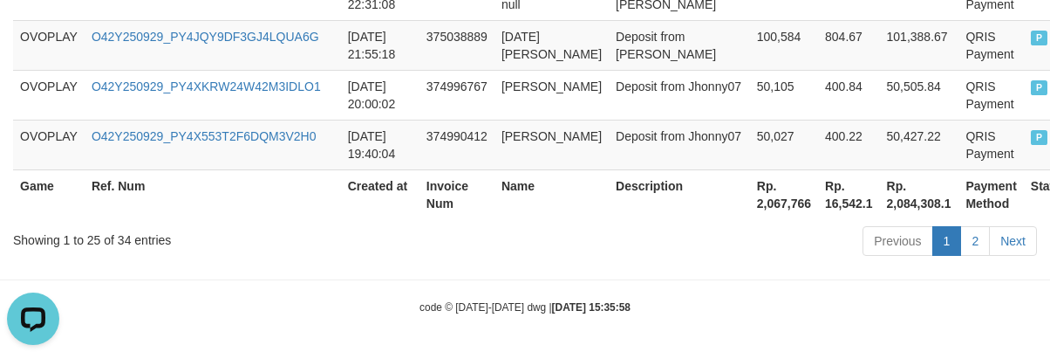
click at [750, 206] on th "Rp. 2,067,766" at bounding box center [784, 194] width 68 height 50
copy th "2,067,766"
